Goal: Obtain resource: Obtain resource

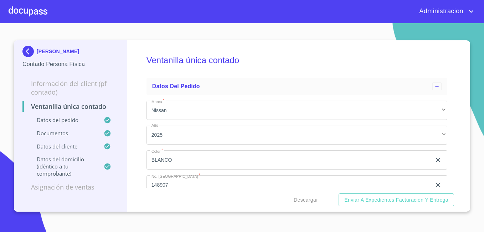
click at [62, 40] on div "[PERSON_NAME] Contado Persona Física" at bounding box center [70, 57] width 96 height 34
click at [56, 49] on p "[PERSON_NAME]" at bounding box center [58, 52] width 42 height 6
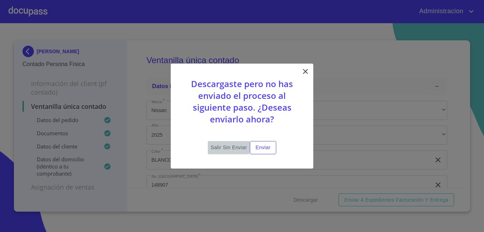
click at [226, 141] on button "Salir sin enviar" at bounding box center [229, 147] width 42 height 13
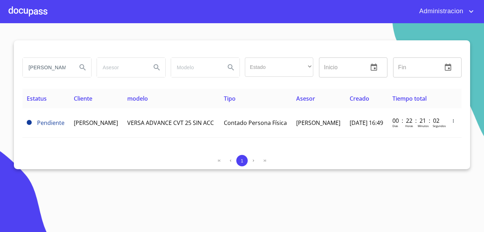
click at [55, 72] on input "[PERSON_NAME]" at bounding box center [47, 67] width 49 height 19
type input "e"
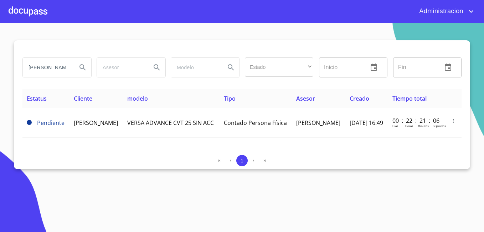
type input "[PERSON_NAME]"
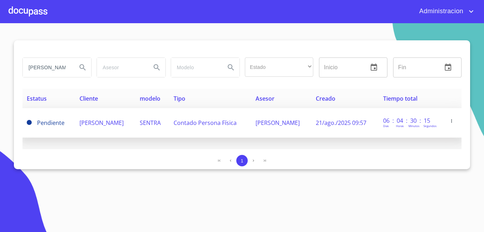
click at [136, 118] on td "[PERSON_NAME]" at bounding box center [105, 123] width 60 height 30
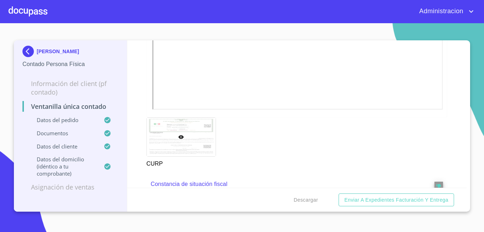
scroll to position [856, 0]
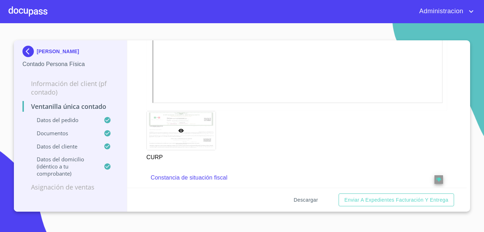
click at [316, 195] on span "Descargar" at bounding box center [306, 199] width 24 height 9
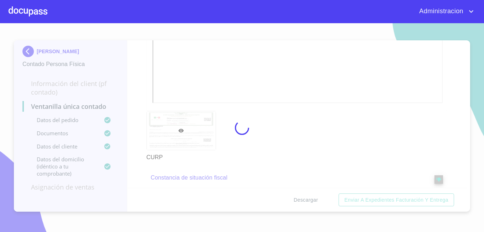
click at [316, 195] on div at bounding box center [242, 127] width 484 height 209
click at [316, 195] on div "5%" at bounding box center [242, 127] width 484 height 209
click at [316, 195] on div "15%" at bounding box center [242, 127] width 484 height 209
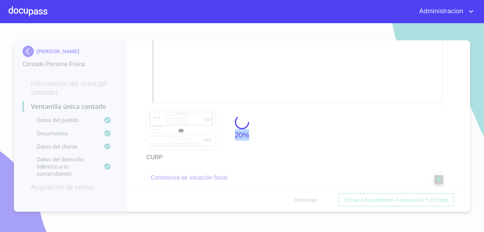
click at [316, 195] on div "20%" at bounding box center [242, 127] width 484 height 209
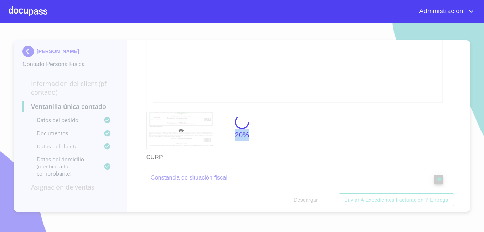
click at [316, 195] on div "20%" at bounding box center [242, 127] width 484 height 209
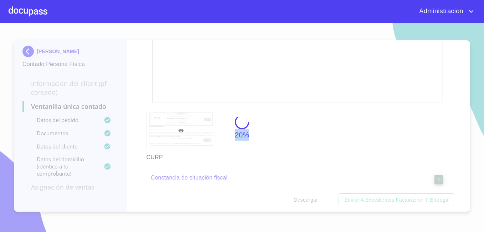
click at [316, 195] on div "20%" at bounding box center [242, 127] width 484 height 209
click at [316, 195] on div "50%" at bounding box center [242, 127] width 484 height 209
click at [316, 195] on div "74%" at bounding box center [242, 127] width 484 height 209
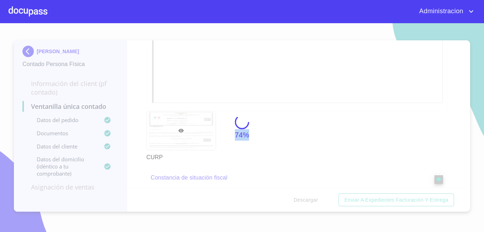
click at [316, 195] on div "74%" at bounding box center [242, 127] width 484 height 209
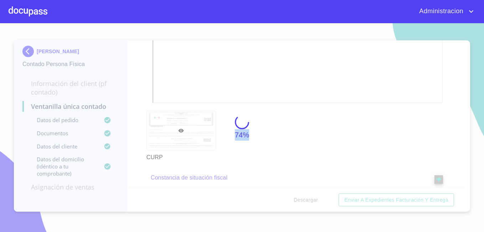
click at [316, 195] on div "74%" at bounding box center [242, 127] width 484 height 209
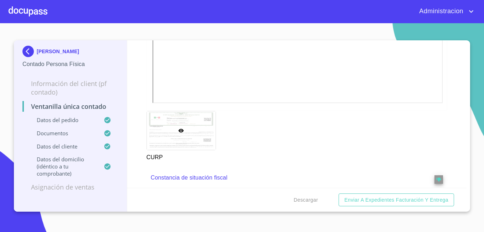
click at [61, 51] on p "[PERSON_NAME]" at bounding box center [58, 52] width 42 height 6
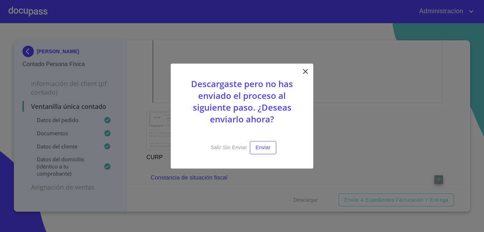
click at [306, 71] on icon at bounding box center [305, 71] width 9 height 9
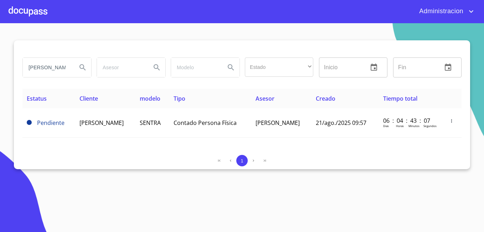
click at [44, 68] on input "[PERSON_NAME]" at bounding box center [47, 67] width 49 height 19
type input "[PERSON_NAME] [PERSON_NAME] [PERSON_NAME]"
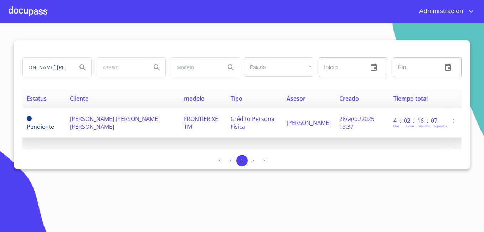
click at [74, 134] on td "[PERSON_NAME] [PERSON_NAME] [PERSON_NAME]" at bounding box center [123, 123] width 114 height 30
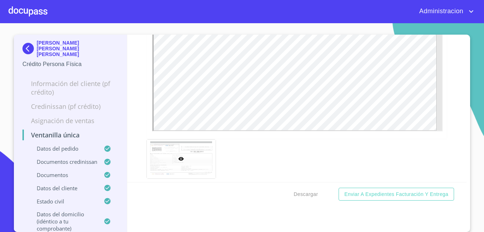
scroll to position [2599, 0]
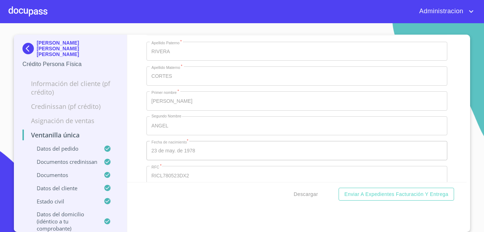
click at [60, 46] on p "[PERSON_NAME] [PERSON_NAME] [PERSON_NAME]" at bounding box center [78, 48] width 82 height 17
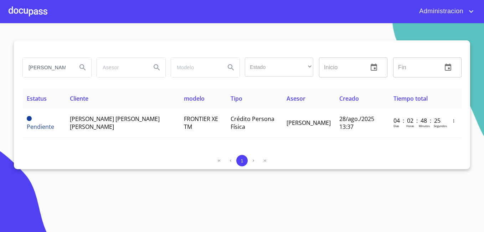
click at [62, 65] on input "[PERSON_NAME] [PERSON_NAME] [PERSON_NAME]" at bounding box center [47, 67] width 49 height 19
type input "m"
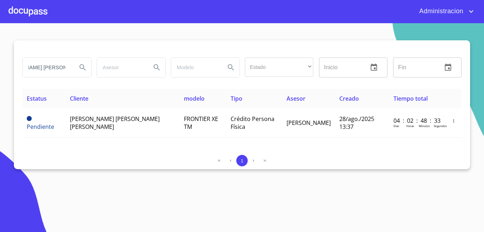
scroll to position [0, 32]
type input "[PERSON_NAME] [PERSON_NAME]"
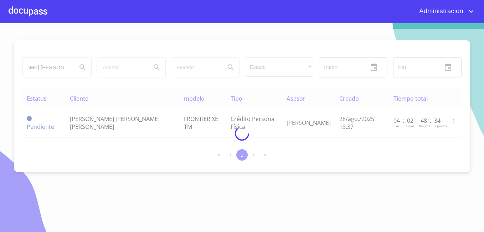
scroll to position [0, 0]
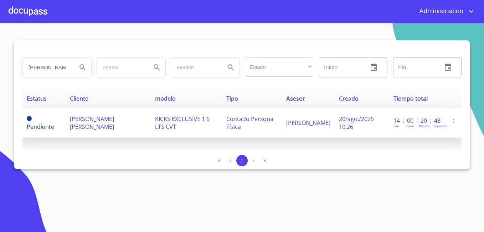
click at [142, 124] on td "[PERSON_NAME] [PERSON_NAME]" at bounding box center [108, 123] width 85 height 30
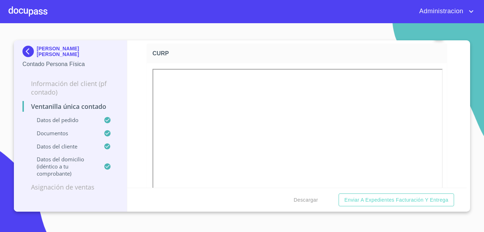
scroll to position [881, 0]
